Goal: Information Seeking & Learning: Learn about a topic

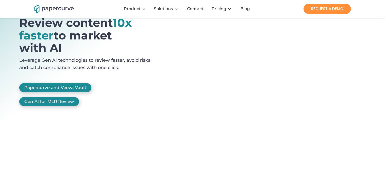
scroll to position [49, 0]
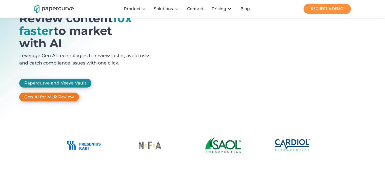
click at [47, 96] on link "Gen AI for MLR Review" at bounding box center [49, 97] width 60 height 9
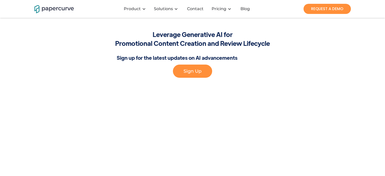
scroll to position [19, 0]
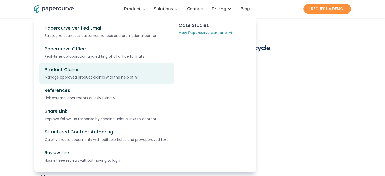
click at [72, 70] on div "Product Claims" at bounding box center [62, 70] width 35 height 6
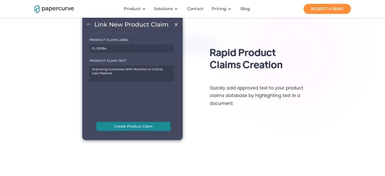
scroll to position [447, 0]
